Goal: Task Accomplishment & Management: Complete application form

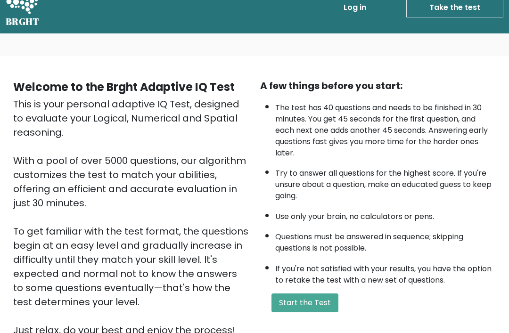
scroll to position [19, 0]
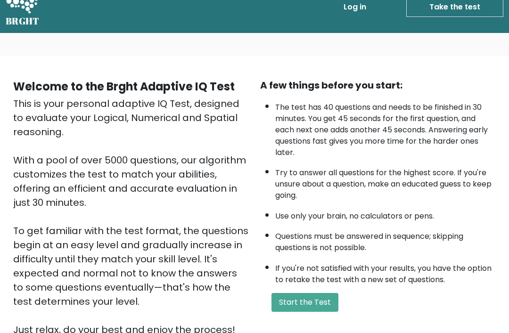
click at [308, 312] on button "Start the Test" at bounding box center [305, 302] width 67 height 19
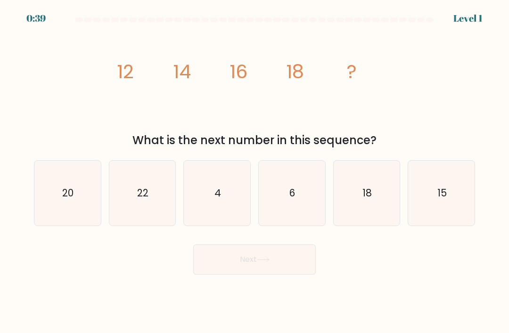
click at [80, 204] on icon "20" at bounding box center [67, 193] width 65 height 65
click at [255, 172] on input "a. 20" at bounding box center [255, 169] width 0 height 5
radio input "true"
click at [281, 275] on button "Next" at bounding box center [254, 260] width 123 height 30
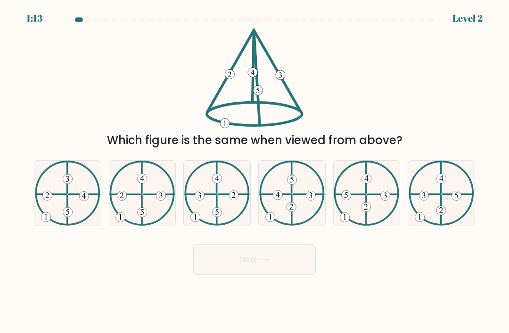
click at [151, 209] on icon at bounding box center [142, 193] width 66 height 65
click at [255, 172] on input "b." at bounding box center [255, 169] width 0 height 5
radio input "true"
click at [276, 273] on button "Next" at bounding box center [254, 260] width 123 height 30
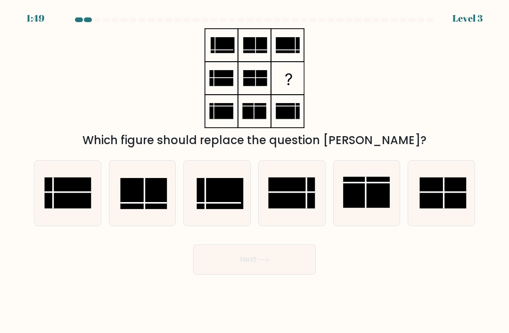
click at [300, 199] on rect at bounding box center [292, 193] width 47 height 31
click at [255, 172] on input "d." at bounding box center [255, 169] width 0 height 5
radio input "true"
click at [290, 275] on button "Next" at bounding box center [254, 260] width 123 height 30
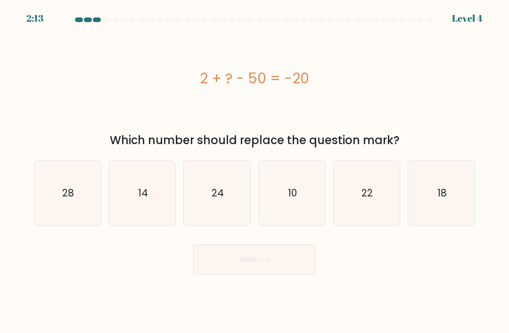
click at [57, 192] on icon "28" at bounding box center [67, 193] width 65 height 65
click at [255, 172] on input "a. 28" at bounding box center [255, 169] width 0 height 5
radio input "true"
click at [255, 269] on button "Next" at bounding box center [254, 260] width 123 height 30
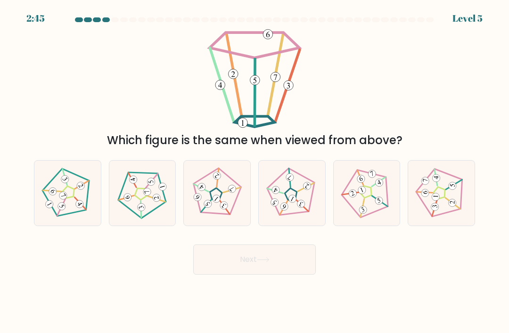
click at [225, 200] on icon at bounding box center [217, 193] width 52 height 52
click at [255, 172] on input "c." at bounding box center [255, 169] width 0 height 5
radio input "true"
click at [263, 274] on button "Next" at bounding box center [254, 260] width 123 height 30
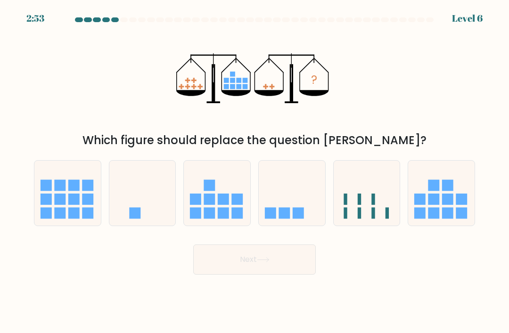
click at [290, 215] on icon at bounding box center [292, 193] width 66 height 55
click at [255, 172] on input "d." at bounding box center [255, 169] width 0 height 5
radio input "true"
click at [282, 270] on button "Next" at bounding box center [254, 260] width 123 height 30
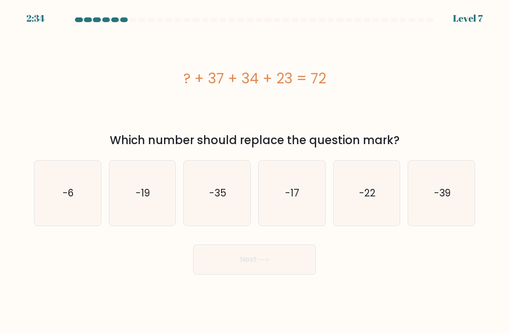
click at [373, 195] on icon "-22" at bounding box center [366, 193] width 65 height 65
click at [255, 172] on input "e. -22" at bounding box center [255, 169] width 0 height 5
radio input "true"
click at [270, 263] on icon at bounding box center [263, 259] width 13 height 5
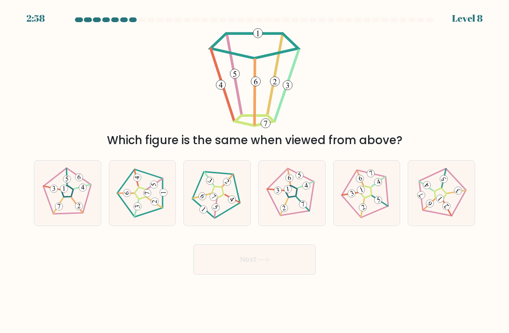
click at [151, 208] on 172 at bounding box center [154, 203] width 15 height 10
click at [255, 172] on input "b." at bounding box center [255, 169] width 0 height 5
radio input "true"
click at [253, 268] on button "Next" at bounding box center [254, 260] width 123 height 30
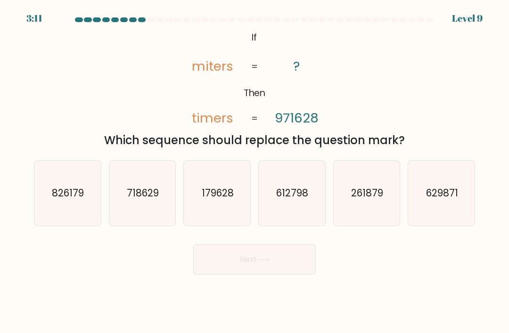
click at [62, 200] on text "826179" at bounding box center [68, 193] width 32 height 14
click at [255, 172] on input "a. 826179" at bounding box center [255, 169] width 0 height 5
radio input "true"
click at [231, 272] on button "Next" at bounding box center [254, 260] width 123 height 30
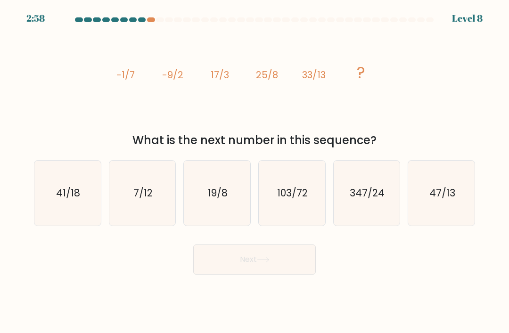
click at [57, 199] on text "41/18" at bounding box center [68, 193] width 24 height 14
click at [255, 172] on input "a. 41/18" at bounding box center [255, 169] width 0 height 5
radio input "true"
click at [281, 275] on button "Next" at bounding box center [254, 260] width 123 height 30
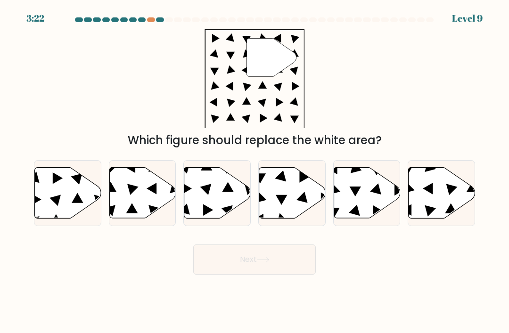
click at [437, 200] on icon at bounding box center [442, 193] width 66 height 51
click at [255, 172] on input "f." at bounding box center [255, 169] width 0 height 5
radio input "true"
click at [257, 275] on button "Next" at bounding box center [254, 260] width 123 height 30
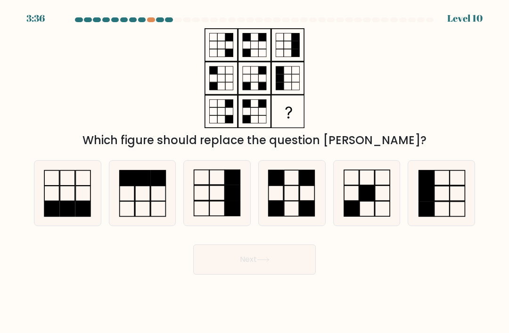
click at [203, 203] on icon at bounding box center [217, 193] width 65 height 65
click at [255, 172] on input "c." at bounding box center [255, 169] width 0 height 5
radio input "true"
click at [264, 263] on icon at bounding box center [263, 259] width 13 height 5
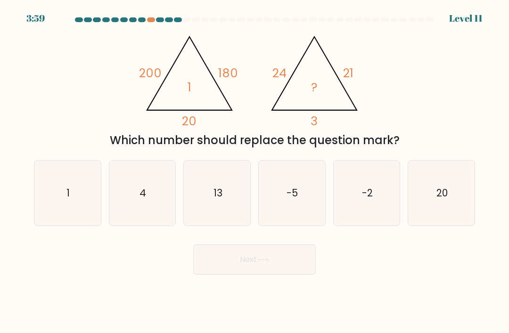
click at [81, 204] on icon "1" at bounding box center [67, 193] width 65 height 65
click at [255, 172] on input "a. 1" at bounding box center [255, 169] width 0 height 5
radio input "true"
click at [273, 268] on button "Next" at bounding box center [254, 260] width 123 height 30
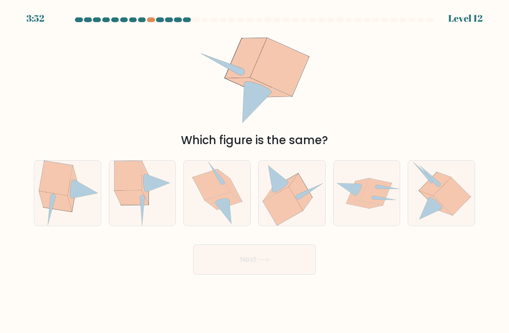
click at [157, 214] on icon at bounding box center [142, 193] width 57 height 65
click at [255, 172] on input "b." at bounding box center [255, 169] width 0 height 5
radio input "true"
click at [252, 261] on button "Next" at bounding box center [254, 260] width 123 height 30
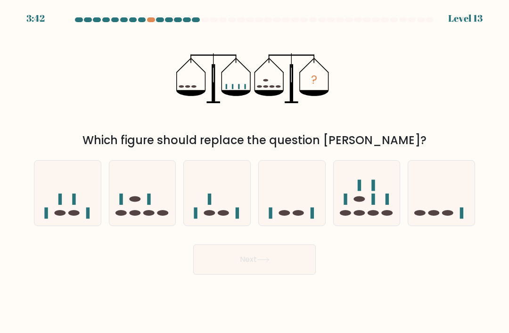
click at [294, 213] on icon at bounding box center [292, 193] width 66 height 55
click at [255, 172] on input "d." at bounding box center [255, 169] width 0 height 5
radio input "true"
click at [135, 207] on icon at bounding box center [142, 193] width 66 height 55
click at [255, 172] on input "b." at bounding box center [255, 169] width 0 height 5
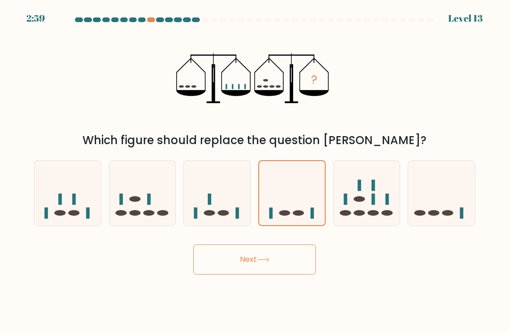
radio input "true"
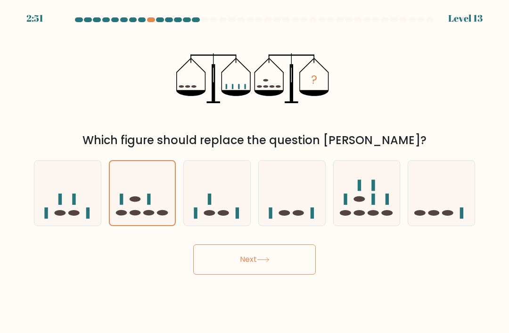
click at [253, 269] on button "Next" at bounding box center [254, 260] width 123 height 30
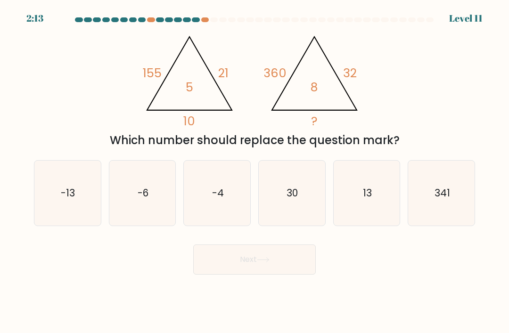
click at [346, 201] on icon "13" at bounding box center [366, 193] width 65 height 65
click at [255, 172] on input "e. 13" at bounding box center [255, 169] width 0 height 5
radio input "true"
click at [215, 261] on button "Next" at bounding box center [254, 260] width 123 height 30
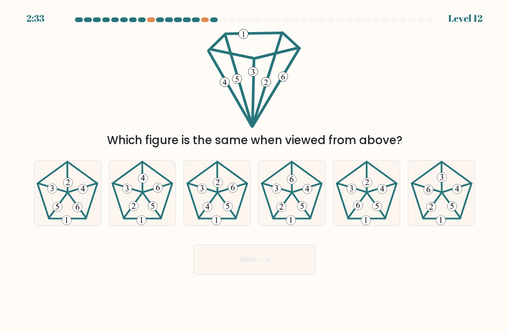
click at [290, 225] on 162 at bounding box center [290, 220] width 9 height 9
click at [255, 172] on input "d." at bounding box center [255, 169] width 0 height 5
radio input "true"
click at [262, 261] on button "Next" at bounding box center [254, 260] width 123 height 30
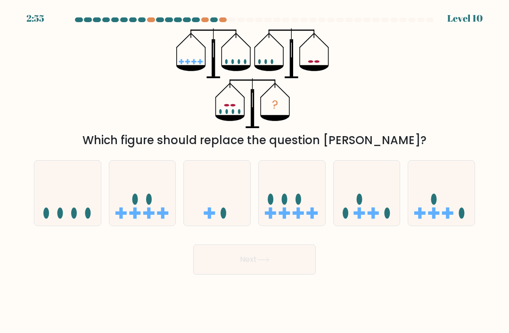
click at [281, 221] on icon at bounding box center [292, 193] width 66 height 55
click at [255, 172] on input "d." at bounding box center [255, 169] width 0 height 5
radio input "true"
click at [249, 260] on button "Next" at bounding box center [254, 260] width 123 height 30
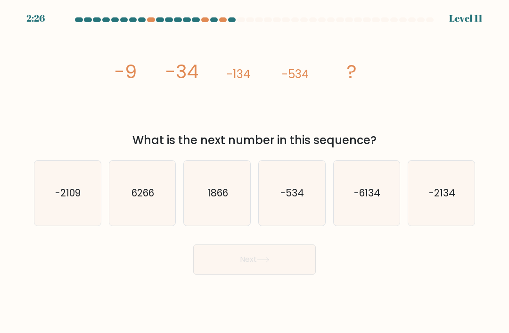
click at [361, 193] on text "-6134" at bounding box center [367, 193] width 26 height 14
click at [255, 172] on input "e. -6134" at bounding box center [255, 169] width 0 height 5
radio input "true"
click at [223, 258] on button "Next" at bounding box center [254, 260] width 123 height 30
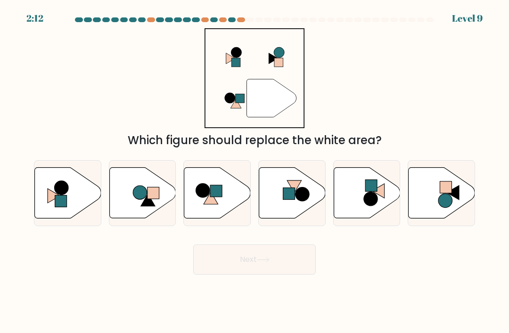
click at [139, 212] on icon at bounding box center [142, 193] width 66 height 51
click at [255, 172] on input "b." at bounding box center [255, 169] width 0 height 5
radio input "true"
click at [242, 268] on button "Next" at bounding box center [254, 260] width 123 height 30
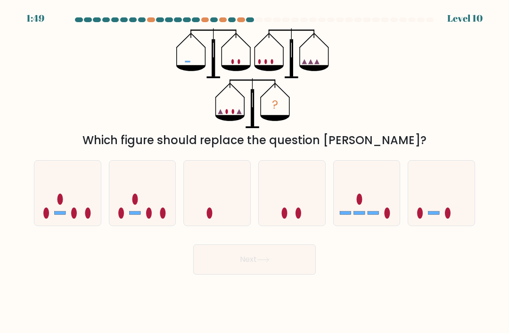
click at [448, 196] on icon at bounding box center [441, 193] width 66 height 55
click at [255, 172] on input "f." at bounding box center [255, 169] width 0 height 5
radio input "true"
click at [261, 253] on button "Next" at bounding box center [254, 260] width 123 height 30
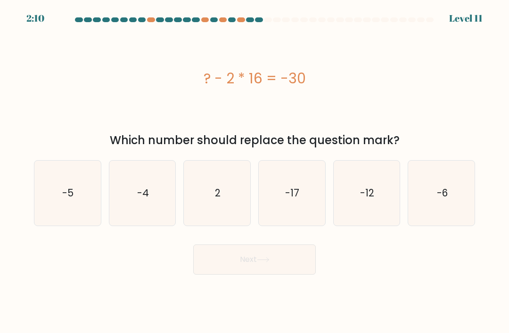
click at [216, 197] on text "2" at bounding box center [218, 193] width 6 height 14
click at [255, 172] on input "c. 2" at bounding box center [255, 169] width 0 height 5
radio input "true"
click at [248, 275] on button "Next" at bounding box center [254, 260] width 123 height 30
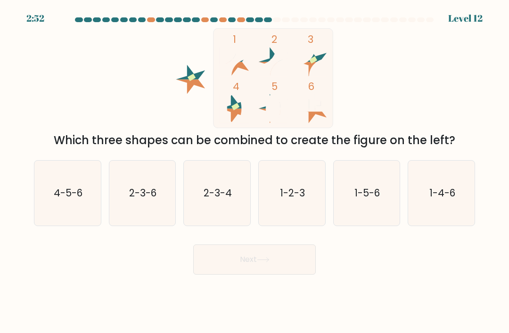
scroll to position [0, 0]
click at [294, 198] on text "1-2-3" at bounding box center [292, 193] width 25 height 14
click at [255, 172] on input "d. 1-2-3" at bounding box center [255, 169] width 0 height 5
radio input "true"
click at [274, 269] on button "Next" at bounding box center [254, 260] width 123 height 30
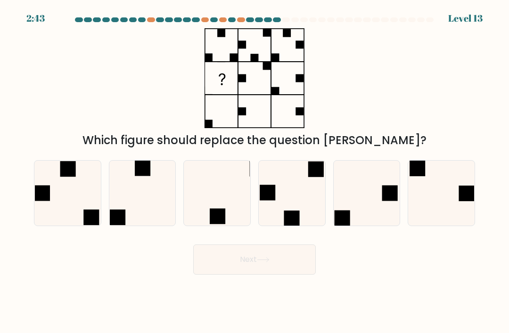
click at [458, 205] on icon at bounding box center [441, 193] width 65 height 65
click at [255, 172] on input "f." at bounding box center [255, 169] width 0 height 5
radio input "true"
click at [229, 268] on button "Next" at bounding box center [254, 260] width 123 height 30
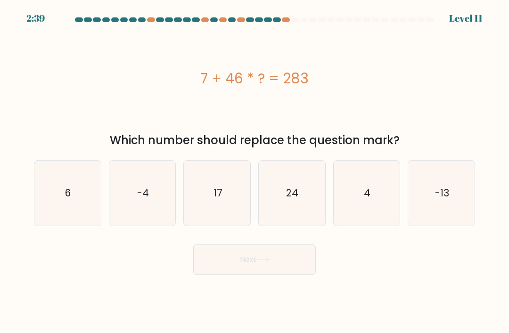
click at [50, 213] on icon "6" at bounding box center [67, 193] width 65 height 65
click at [255, 172] on input "a. 6" at bounding box center [255, 169] width 0 height 5
radio input "true"
click at [232, 265] on button "Next" at bounding box center [254, 260] width 123 height 30
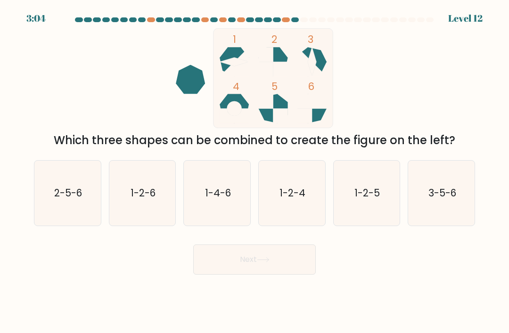
click at [71, 195] on icon "2-5-6" at bounding box center [67, 193] width 65 height 65
click at [255, 172] on input "a. 2-5-6" at bounding box center [255, 169] width 0 height 5
radio input "true"
click at [257, 275] on button "Next" at bounding box center [254, 260] width 123 height 30
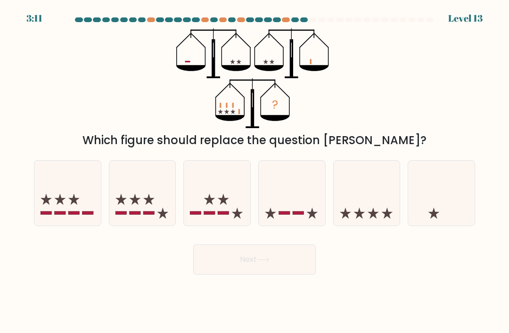
click at [64, 205] on icon at bounding box center [60, 199] width 11 height 11
click at [255, 172] on input "a." at bounding box center [255, 169] width 0 height 5
radio input "true"
click at [227, 265] on button "Next" at bounding box center [254, 260] width 123 height 30
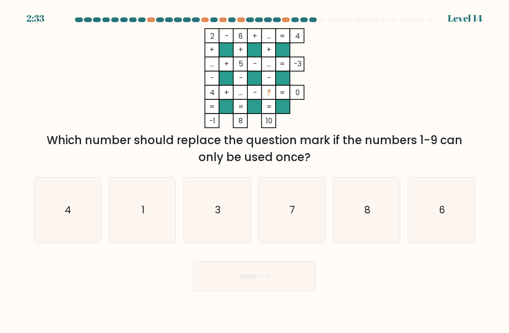
click at [293, 217] on text "7" at bounding box center [293, 210] width 6 height 14
click at [255, 172] on input "d. 7" at bounding box center [255, 169] width 0 height 5
radio input "true"
click at [286, 281] on button "Next" at bounding box center [254, 277] width 123 height 30
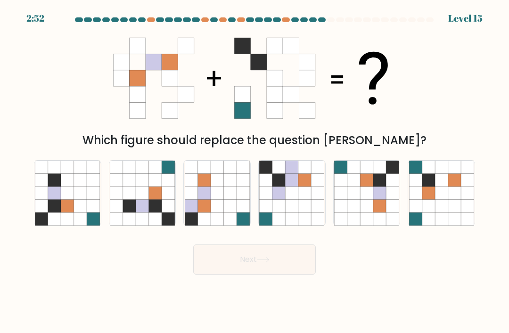
click at [34, 202] on div at bounding box center [67, 193] width 67 height 66
click at [255, 172] on input "a." at bounding box center [255, 169] width 0 height 5
radio input "true"
click at [230, 260] on button "Next" at bounding box center [254, 260] width 123 height 30
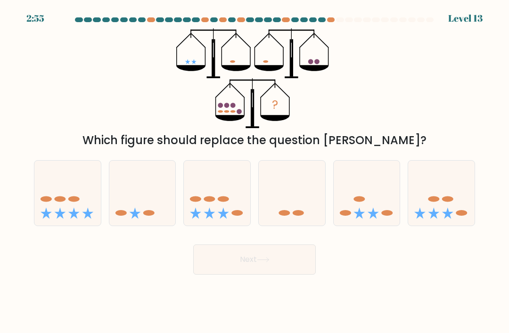
click at [83, 201] on icon at bounding box center [67, 193] width 66 height 55
click at [255, 172] on input "a." at bounding box center [255, 169] width 0 height 5
radio input "true"
click at [250, 267] on button "Next" at bounding box center [254, 260] width 123 height 30
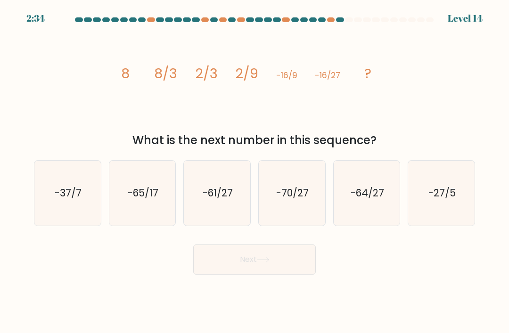
click at [376, 216] on icon "-64/27" at bounding box center [366, 193] width 65 height 65
click at [255, 172] on input "e. -64/27" at bounding box center [255, 169] width 0 height 5
radio input "true"
click at [257, 274] on button "Next" at bounding box center [254, 260] width 123 height 30
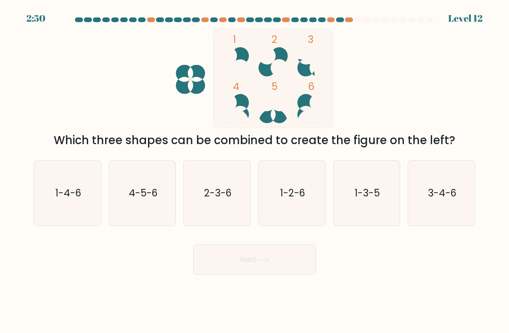
click at [65, 200] on text "1-4-6" at bounding box center [68, 193] width 26 height 14
click at [255, 172] on input "a. 1-4-6" at bounding box center [255, 169] width 0 height 5
radio input "true"
click at [244, 275] on button "Next" at bounding box center [254, 260] width 123 height 30
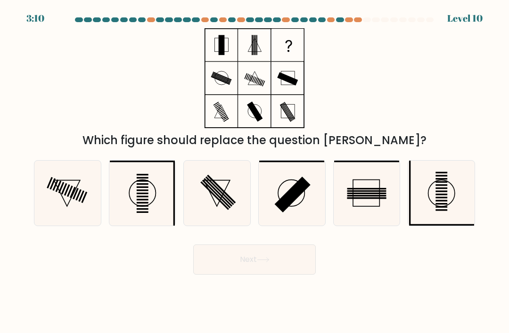
click at [141, 207] on rect at bounding box center [143, 205] width 12 height 1
click at [255, 172] on input "b." at bounding box center [255, 169] width 0 height 5
radio input "true"
click at [221, 274] on button "Next" at bounding box center [254, 260] width 123 height 30
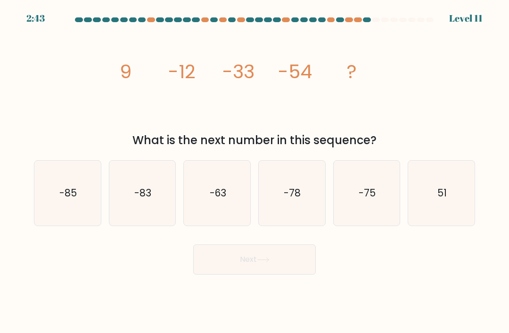
click at [368, 193] on icon "-75" at bounding box center [366, 193] width 65 height 65
click at [255, 172] on input "e. -75" at bounding box center [255, 169] width 0 height 5
radio input "true"
click at [273, 275] on button "Next" at bounding box center [254, 260] width 123 height 30
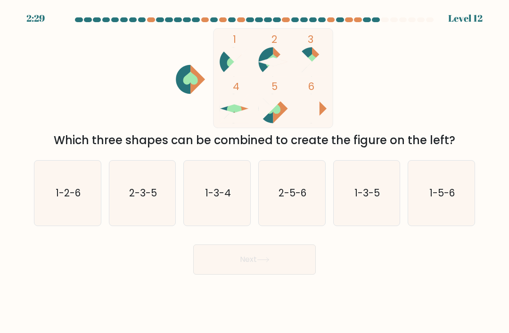
click at [368, 200] on text "1-3-5" at bounding box center [367, 193] width 25 height 14
click at [255, 172] on input "e. 1-3-5" at bounding box center [255, 169] width 0 height 5
radio input "true"
click at [268, 272] on button "Next" at bounding box center [254, 260] width 123 height 30
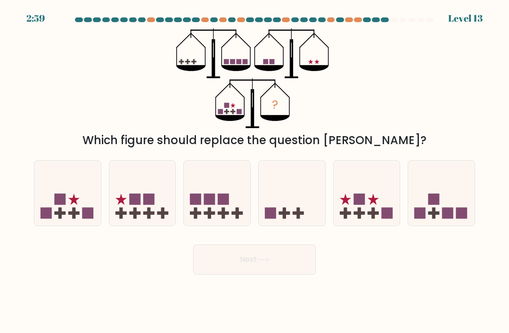
click at [72, 200] on icon at bounding box center [67, 193] width 66 height 55
click at [255, 172] on input "a." at bounding box center [255, 169] width 0 height 5
radio input "true"
click at [270, 263] on icon at bounding box center [263, 259] width 13 height 5
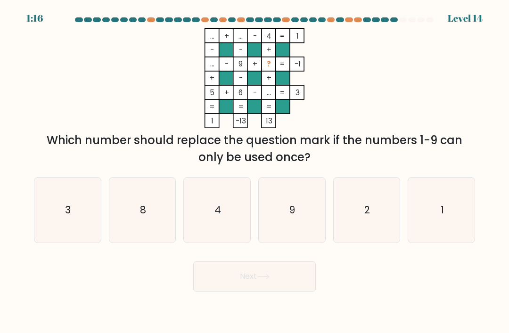
click at [462, 243] on icon "1" at bounding box center [441, 210] width 65 height 65
click at [255, 172] on input "f. 1" at bounding box center [255, 169] width 0 height 5
radio input "true"
click at [271, 291] on button "Next" at bounding box center [254, 277] width 123 height 30
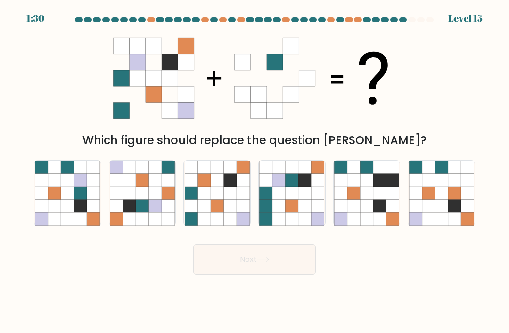
click at [146, 211] on icon at bounding box center [142, 206] width 13 height 13
click at [255, 172] on input "b." at bounding box center [255, 169] width 0 height 5
radio input "true"
click at [281, 273] on button "Next" at bounding box center [254, 260] width 123 height 30
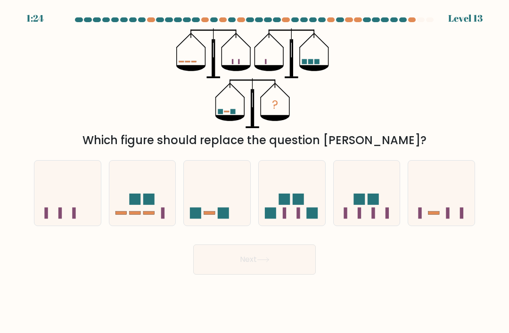
click at [226, 219] on rect at bounding box center [223, 213] width 11 height 11
click at [255, 172] on input "c." at bounding box center [255, 169] width 0 height 5
radio input "true"
click at [276, 275] on button "Next" at bounding box center [254, 260] width 123 height 30
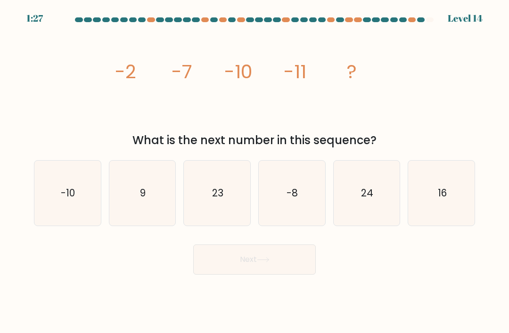
click at [59, 224] on icon "-10" at bounding box center [67, 193] width 65 height 65
click at [255, 172] on input "a. -10" at bounding box center [255, 169] width 0 height 5
radio input "true"
click at [248, 275] on button "Next" at bounding box center [254, 260] width 123 height 30
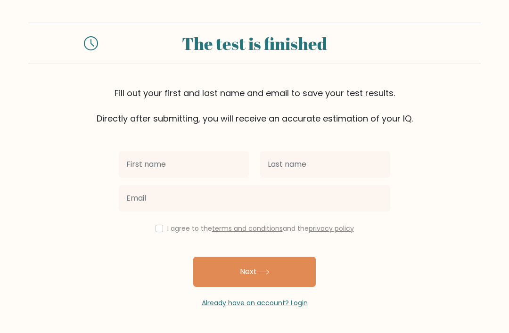
click at [214, 168] on input "text" at bounding box center [184, 164] width 130 height 26
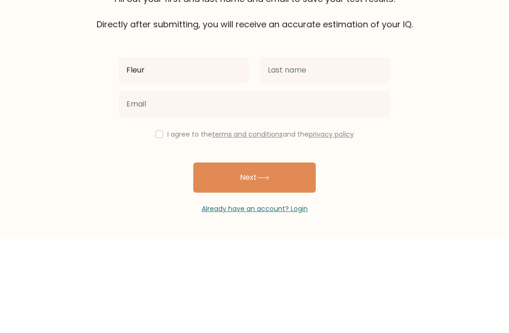
type input "Fleur"
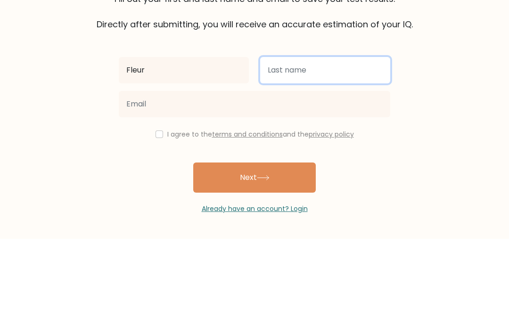
click at [339, 151] on input "text" at bounding box center [325, 164] width 130 height 26
type input "Knoppel"
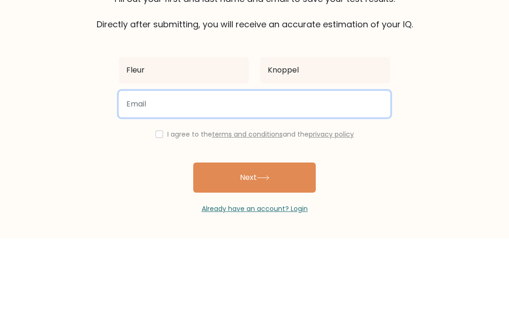
click at [333, 185] on input "email" at bounding box center [255, 198] width 272 height 26
type input "[EMAIL_ADDRESS][DOMAIN_NAME]"
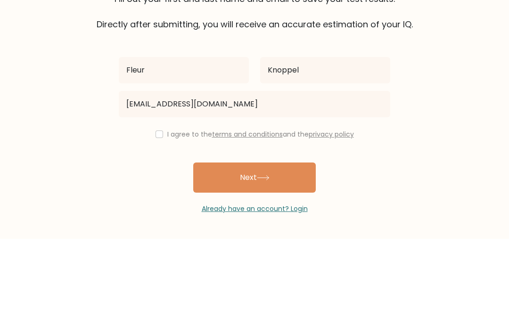
click at [460, 95] on form "The test is finished Fill out your first and last name and email to save your t…" at bounding box center [254, 166] width 509 height 286
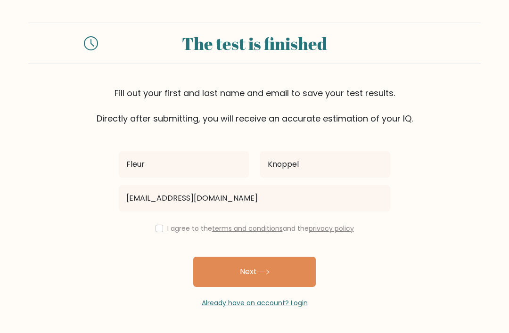
click at [158, 232] on input "checkbox" at bounding box center [160, 229] width 8 height 8
checkbox input "true"
click at [296, 271] on button "Next" at bounding box center [254, 272] width 123 height 30
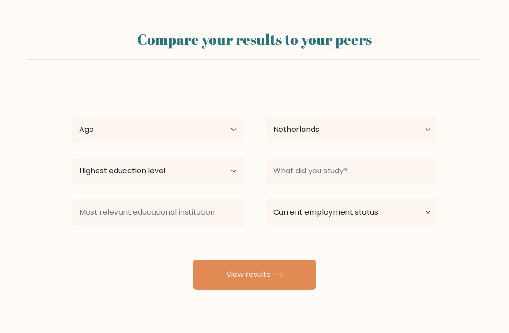
select select "NL"
click at [232, 131] on select "Age Under 18 years old 18-24 years old 25-34 years old 35-44 years old 45-54 ye…" at bounding box center [158, 129] width 172 height 26
select select "18_24"
click at [300, 275] on button "View results" at bounding box center [254, 275] width 123 height 30
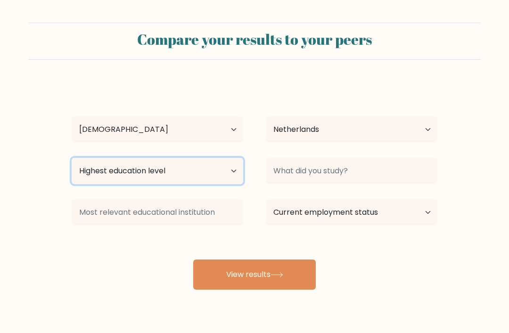
click at [233, 172] on select "Highest education level No schooling Primary Lower Secondary Upper Secondary Oc…" at bounding box center [158, 171] width 172 height 26
select select "masters_degree"
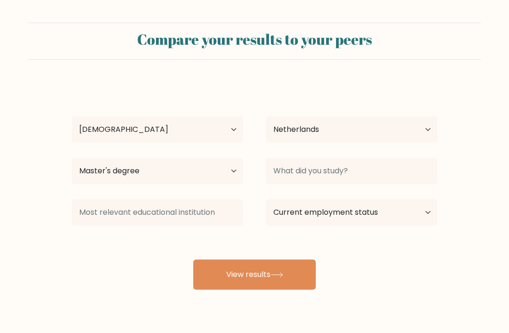
click at [307, 275] on button "View results" at bounding box center [254, 275] width 123 height 30
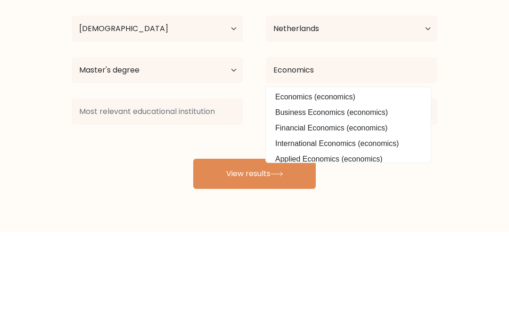
scroll to position [30, 0]
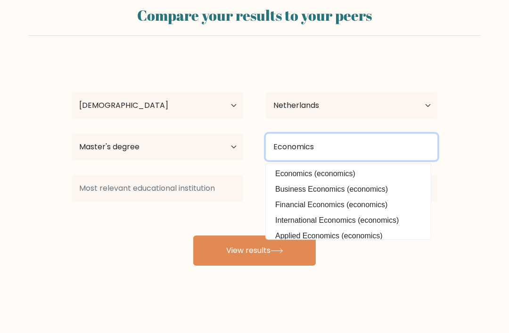
type input "Economics"
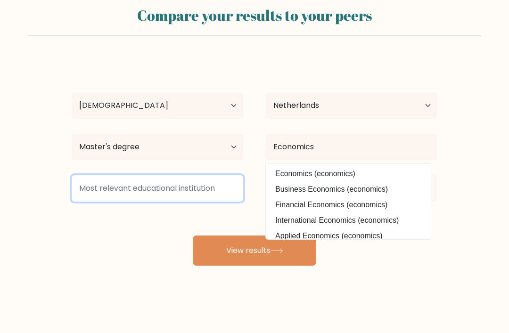
click at [207, 183] on input at bounding box center [158, 188] width 172 height 26
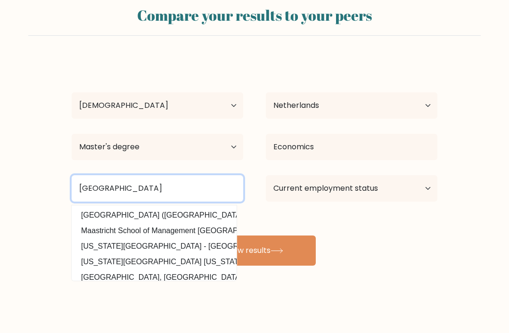
type input "Maastricht University"
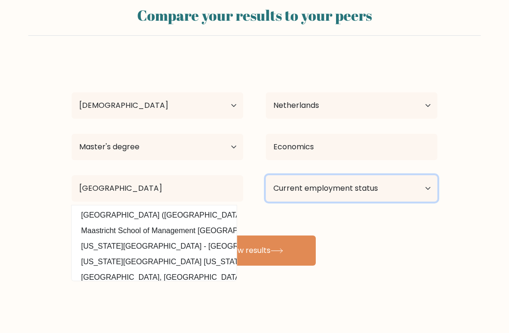
click at [410, 187] on select "Current employment status Employed Student Retired Other / prefer not to answer" at bounding box center [352, 188] width 172 height 26
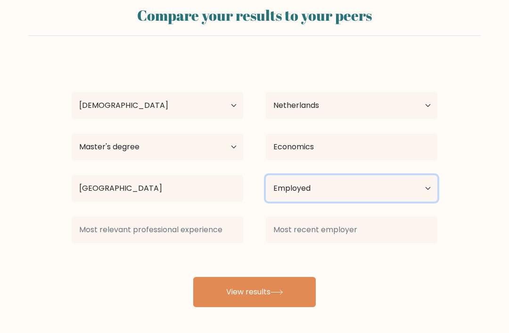
click at [428, 189] on select "Current employment status Employed Student Retired Other / prefer not to answer" at bounding box center [352, 188] width 172 height 26
select select "other"
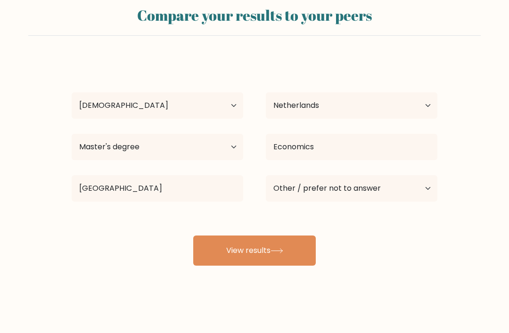
click at [299, 254] on button "View results" at bounding box center [254, 251] width 123 height 30
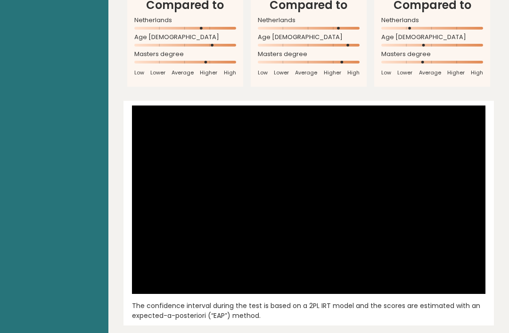
scroll to position [1132, 0]
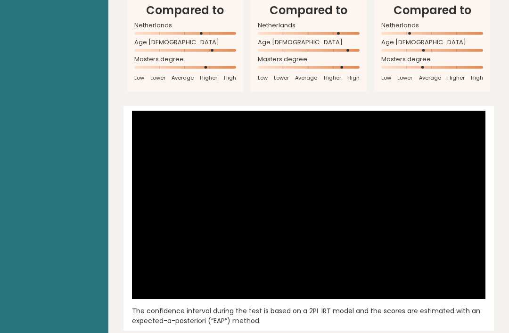
click at [482, 296] on div "Fleur Knoppel Netherlands IQ: 113 Population/% IQ 0 1 2 60 70 80 90 100 110 120…" at bounding box center [309, 294] width 371 height 2703
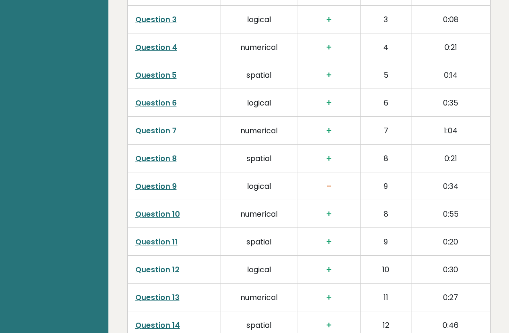
scroll to position [1595, 0]
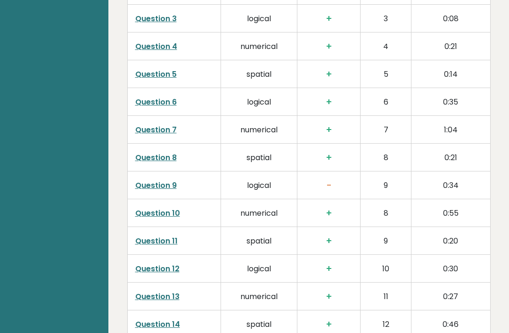
click at [153, 180] on link "Question 9" at bounding box center [155, 185] width 41 height 11
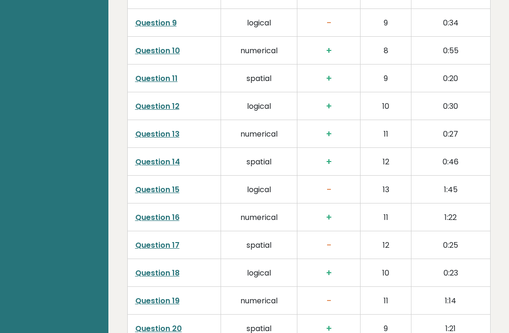
scroll to position [1762, 0]
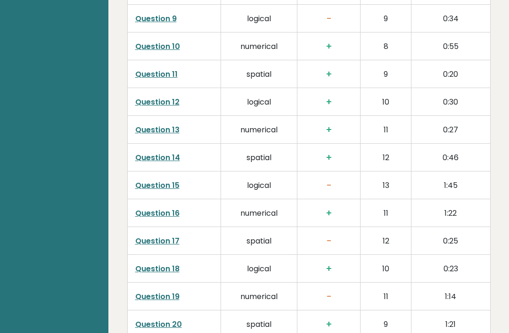
click at [157, 181] on link "Question 15" at bounding box center [157, 186] width 44 height 11
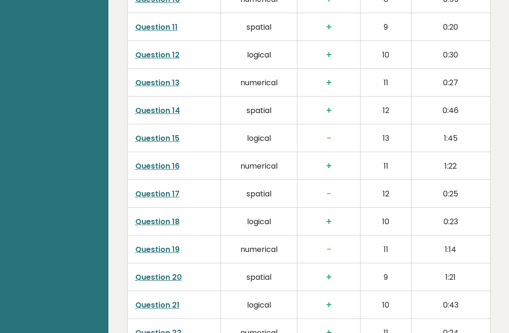
scroll to position [1811, 0]
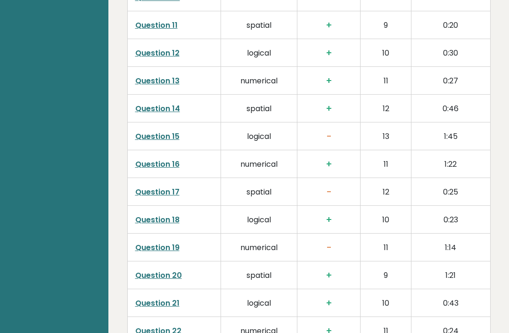
click at [156, 187] on link "Question 17" at bounding box center [157, 192] width 44 height 11
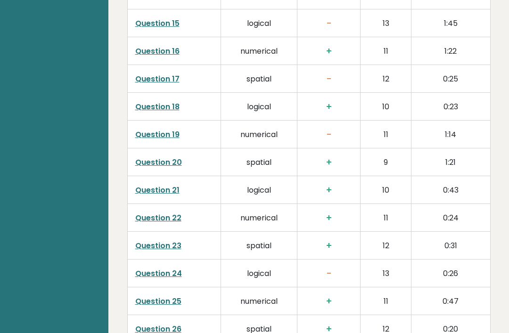
scroll to position [1918, 0]
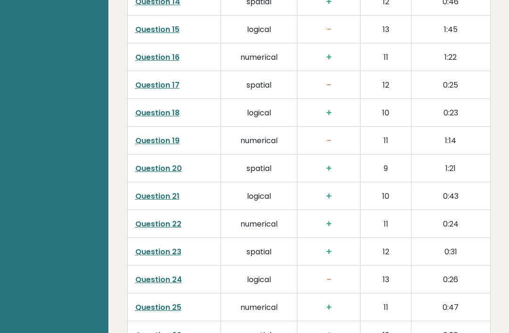
click at [274, 127] on td "numerical" at bounding box center [259, 141] width 76 height 28
click at [178, 135] on link "Question 19" at bounding box center [157, 140] width 44 height 11
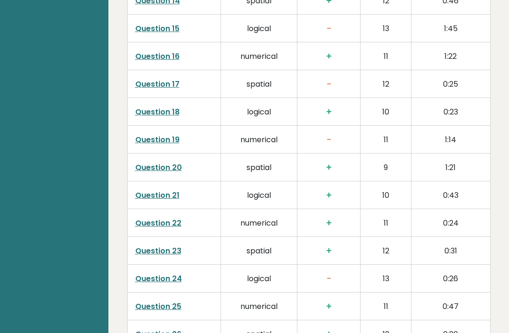
click at [265, 265] on td "logical" at bounding box center [259, 279] width 76 height 28
click at [179, 273] on link "Question 24" at bounding box center [158, 278] width 47 height 11
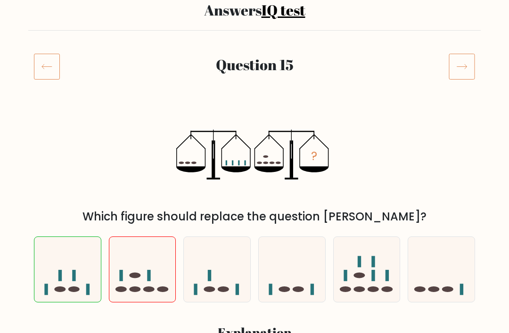
scroll to position [81, 0]
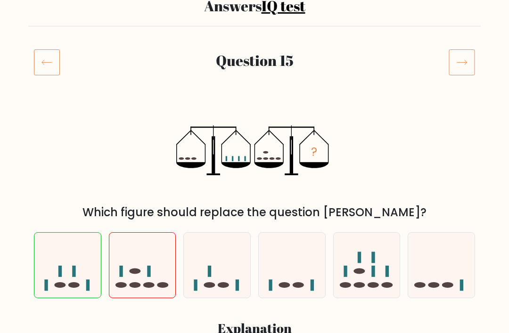
click at [48, 75] on icon at bounding box center [47, 63] width 26 height 26
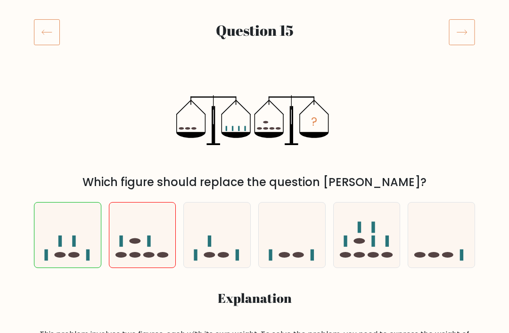
scroll to position [110, 0]
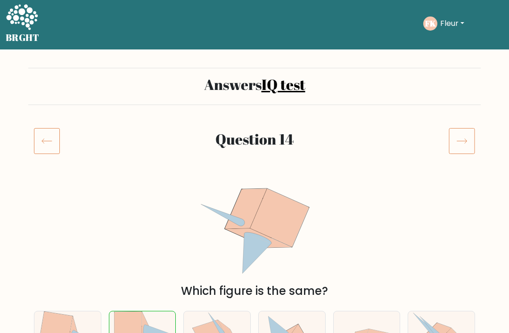
scroll to position [3, 0]
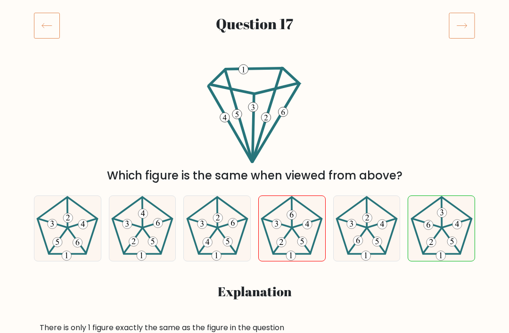
scroll to position [117, 0]
click at [58, 27] on icon at bounding box center [47, 26] width 26 height 26
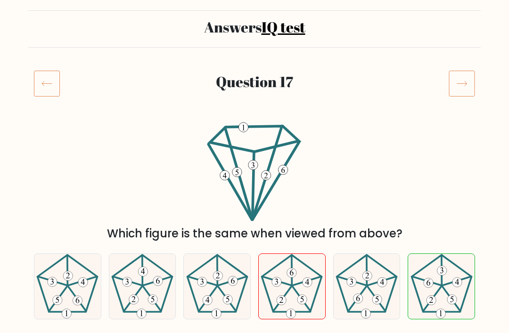
scroll to position [63, 0]
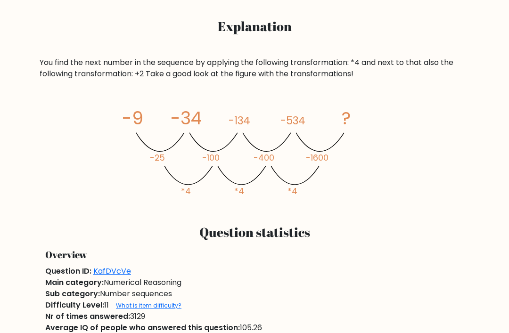
scroll to position [383, 0]
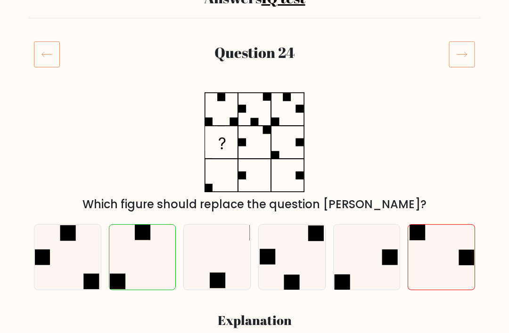
scroll to position [92, 0]
